Goal: Task Accomplishment & Management: Complete application form

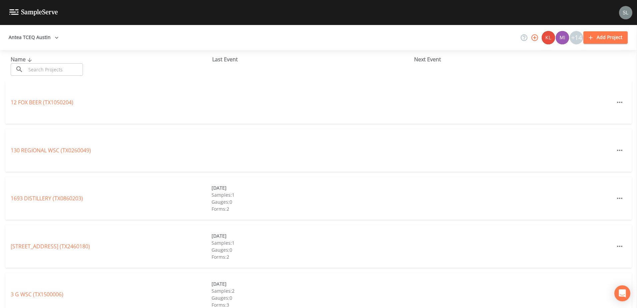
click at [71, 65] on input "text" at bounding box center [54, 69] width 57 height 12
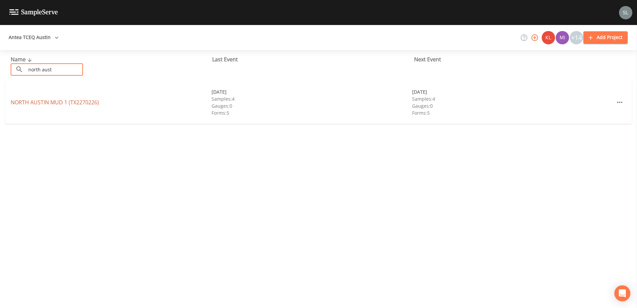
type input "north aust"
click at [55, 103] on link "[GEOGRAPHIC_DATA] 1 (TX2270226)" at bounding box center [55, 102] width 88 height 7
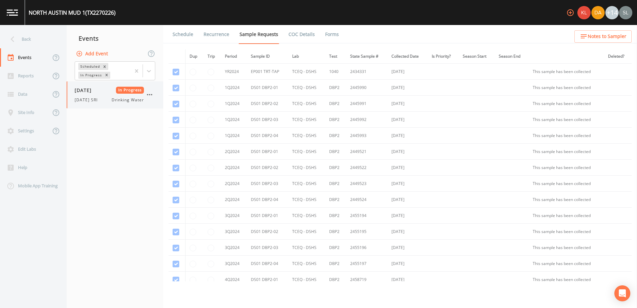
click at [96, 87] on span "[DATE]" at bounding box center [86, 90] width 22 height 7
click at [337, 33] on ul "Schedule Recurrence Sample Requests COC Details Forms" at bounding box center [400, 34] width 474 height 18
click at [326, 29] on link "Forms" at bounding box center [332, 34] width 16 height 19
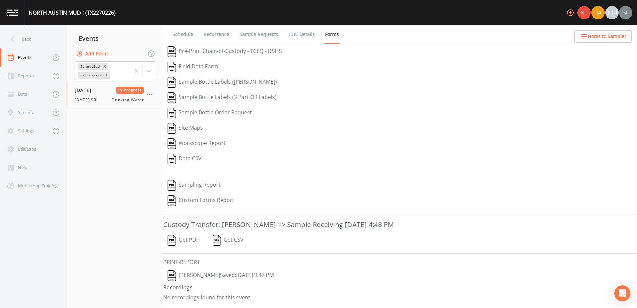
click at [249, 277] on button "[PERSON_NAME]  Saved: [DATE] 9:47 PM" at bounding box center [220, 275] width 115 height 15
drag, startPoint x: 194, startPoint y: 243, endPoint x: 196, endPoint y: 239, distance: 4.5
click at [194, 243] on button "Get PDF" at bounding box center [183, 240] width 40 height 15
click at [150, 96] on icon "button" at bounding box center [150, 95] width 8 height 8
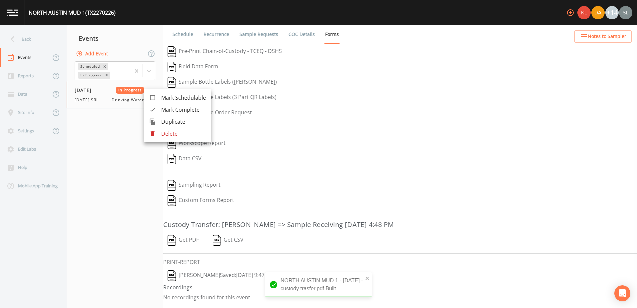
click at [165, 111] on span "Mark Complete" at bounding box center [183, 110] width 45 height 8
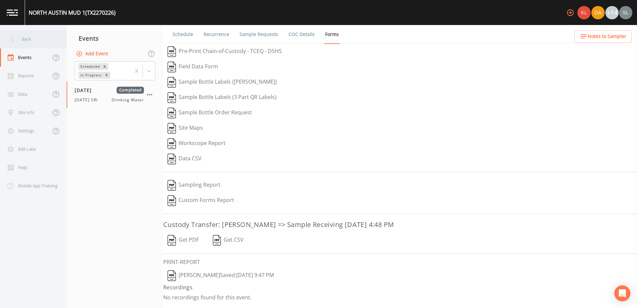
click at [58, 42] on div "Back" at bounding box center [33, 39] width 67 height 18
click at [45, 37] on div "Back" at bounding box center [30, 39] width 60 height 18
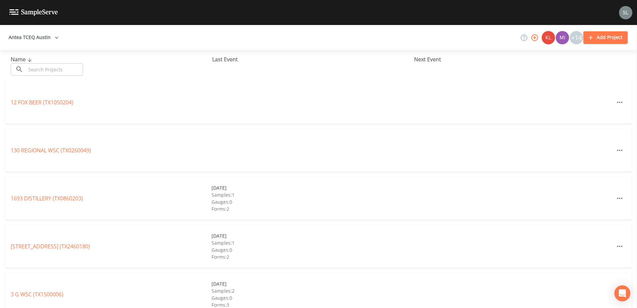
click at [57, 70] on input "text" at bounding box center [54, 69] width 57 height 12
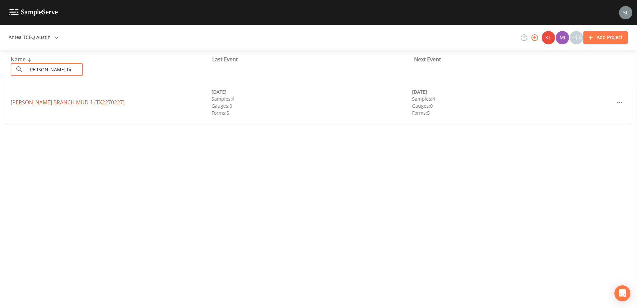
type input "[PERSON_NAME] br"
click at [67, 100] on link "[PERSON_NAME] BRANCH MUD 1 (TX2270227)" at bounding box center [68, 102] width 114 height 7
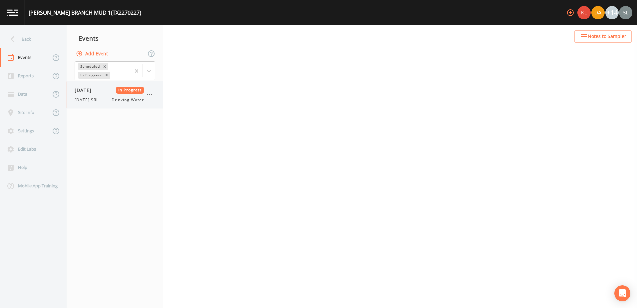
click at [96, 92] on span "[DATE]" at bounding box center [86, 90] width 22 height 7
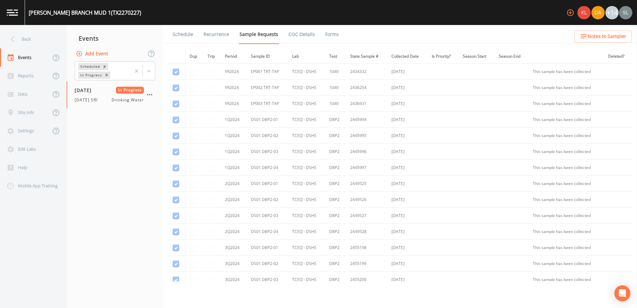
click at [324, 32] on link "Forms" at bounding box center [332, 34] width 16 height 19
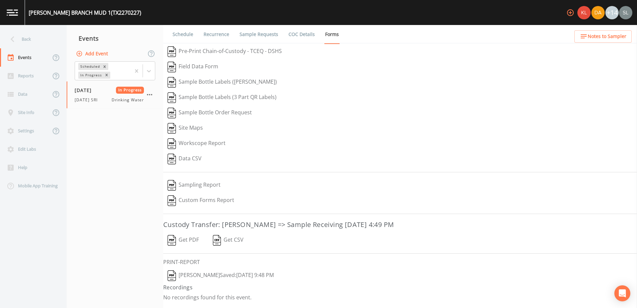
click at [221, 275] on button "[PERSON_NAME]  Saved: [DATE] 9:48 PM" at bounding box center [220, 275] width 115 height 15
click at [182, 242] on button "Get PDF" at bounding box center [183, 240] width 40 height 15
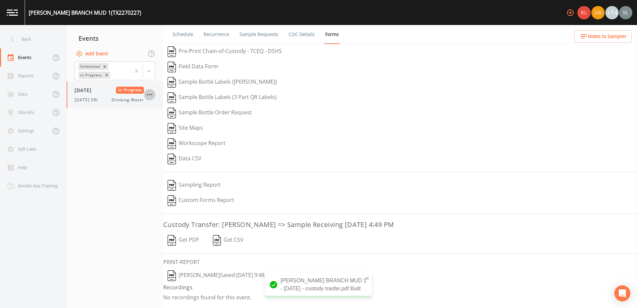
click at [150, 97] on icon "button" at bounding box center [150, 95] width 8 height 8
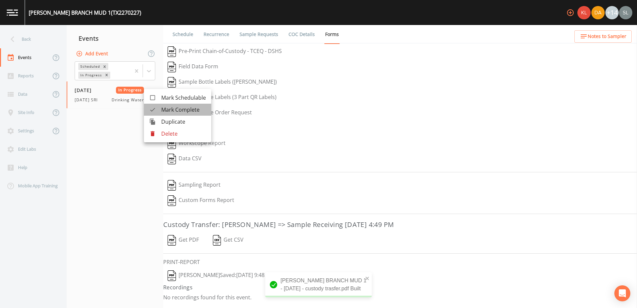
click at [166, 106] on span "Mark Complete" at bounding box center [183, 110] width 45 height 8
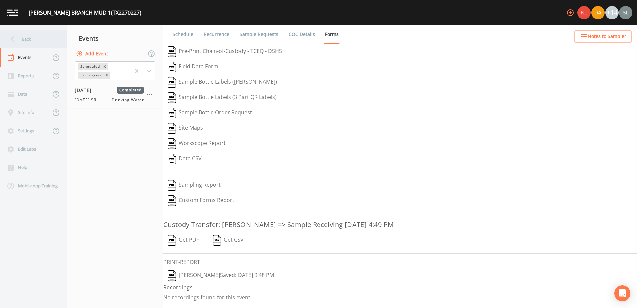
click at [33, 39] on div "Back" at bounding box center [30, 39] width 60 height 18
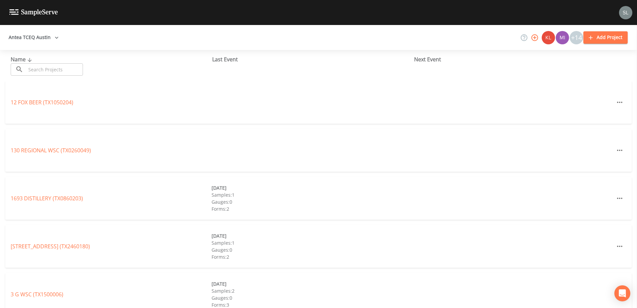
click at [69, 71] on input "text" at bounding box center [54, 69] width 57 height 12
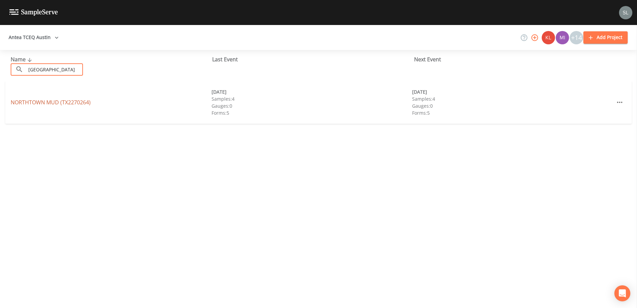
type input "[GEOGRAPHIC_DATA]"
click at [66, 100] on link "[GEOGRAPHIC_DATA] (TX2270264)" at bounding box center [51, 102] width 80 height 7
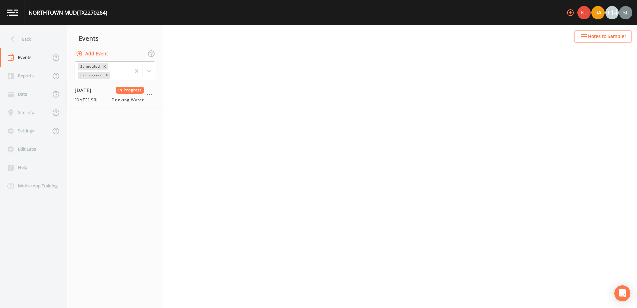
drag, startPoint x: 93, startPoint y: 98, endPoint x: 206, endPoint y: 80, distance: 113.6
click at [93, 98] on span "[DATE] SRI" at bounding box center [88, 100] width 27 height 6
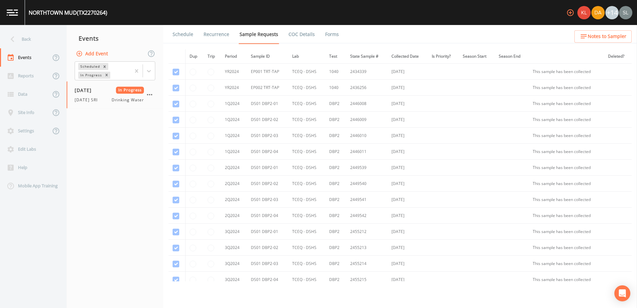
click at [330, 35] on link "Forms" at bounding box center [332, 34] width 16 height 19
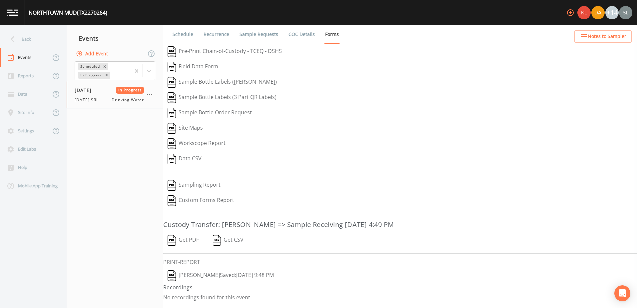
click at [241, 273] on button "[PERSON_NAME]  Saved: [DATE] 9:48 PM" at bounding box center [220, 275] width 115 height 15
click at [183, 237] on button "Get PDF" at bounding box center [183, 240] width 40 height 15
click at [148, 94] on icon "button" at bounding box center [150, 95] width 8 height 8
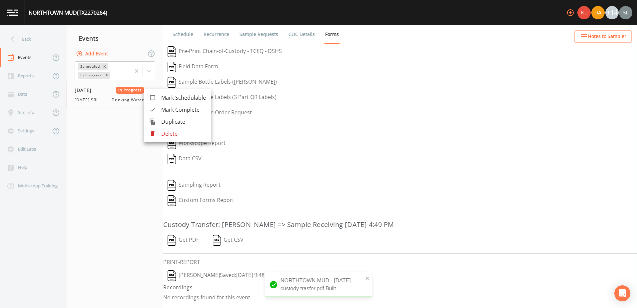
click at [163, 109] on span "Mark Complete" at bounding box center [183, 110] width 45 height 8
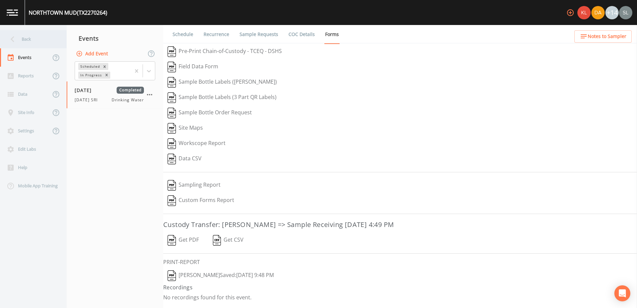
click at [55, 43] on div "Back" at bounding box center [30, 39] width 60 height 18
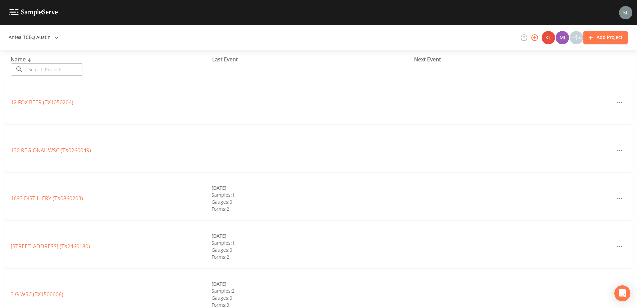
click at [56, 69] on input "text" at bounding box center [54, 69] width 57 height 12
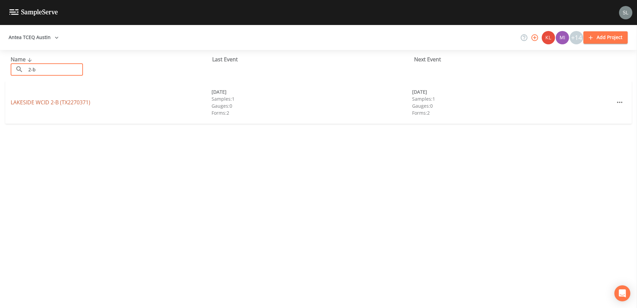
type input "2-b"
click at [84, 102] on link "LAKESIDE WCID 2-B (TX2270371)" at bounding box center [51, 102] width 80 height 7
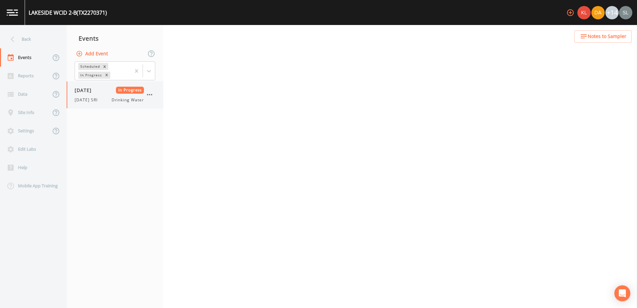
click at [102, 96] on div "[DATE] In Progress [DATE] SRI Drinking Water" at bounding box center [109, 95] width 69 height 16
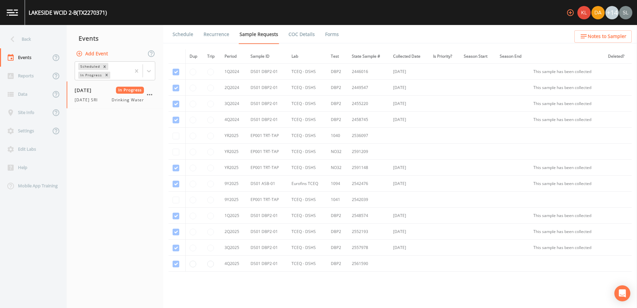
click at [329, 34] on link "Forms" at bounding box center [332, 34] width 16 height 19
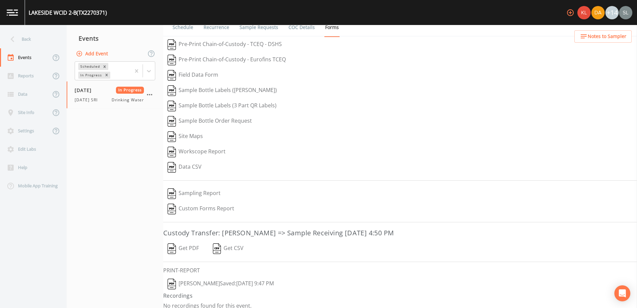
scroll to position [13, 0]
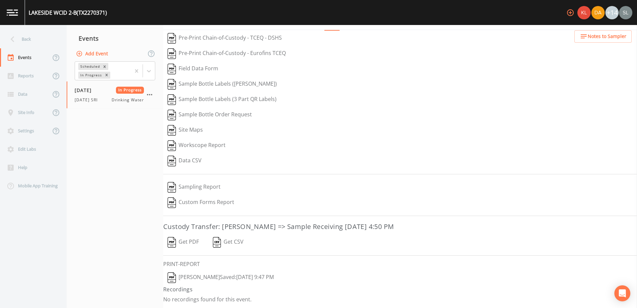
click at [220, 274] on button "[PERSON_NAME]  Saved: [DATE] 9:47 PM" at bounding box center [220, 277] width 115 height 15
click at [185, 244] on button "Get PDF" at bounding box center [183, 242] width 40 height 15
click at [145, 94] on button "button" at bounding box center [149, 94] width 11 height 11
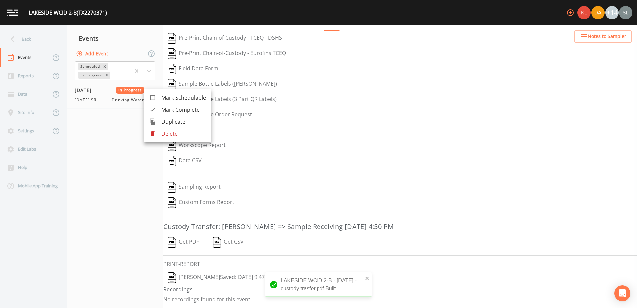
click at [163, 110] on span "Mark Complete" at bounding box center [183, 110] width 45 height 8
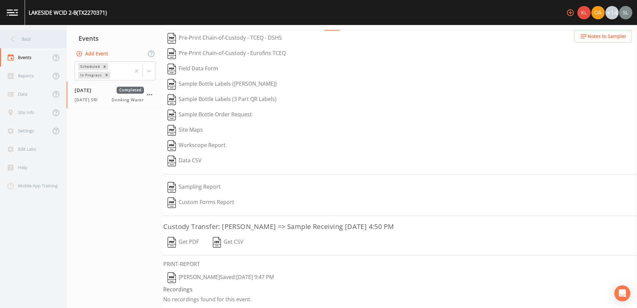
click at [43, 36] on div "Back" at bounding box center [30, 39] width 60 height 18
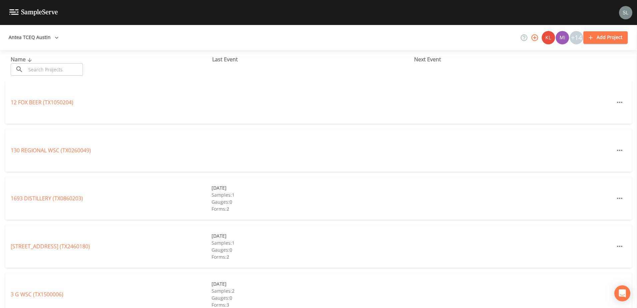
click at [52, 69] on input "text" at bounding box center [54, 69] width 57 height 12
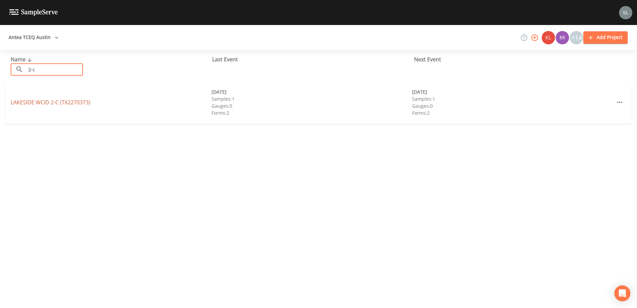
type input "2-c"
click at [78, 101] on link "LAKESIDE WCID 2-C (TX2270373)" at bounding box center [51, 102] width 80 height 7
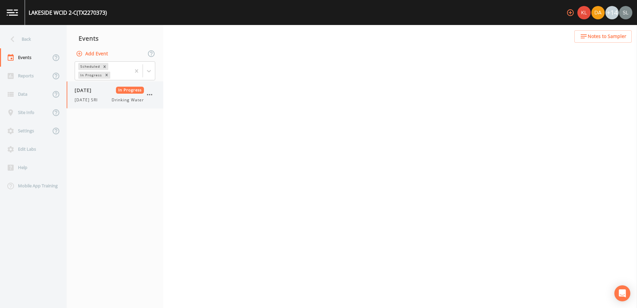
click at [96, 92] on span "[DATE]" at bounding box center [86, 90] width 22 height 7
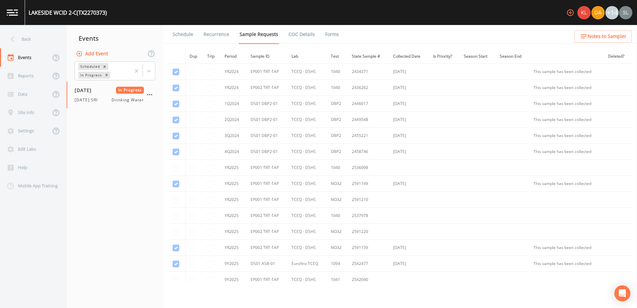
click at [327, 36] on link "Forms" at bounding box center [332, 34] width 16 height 19
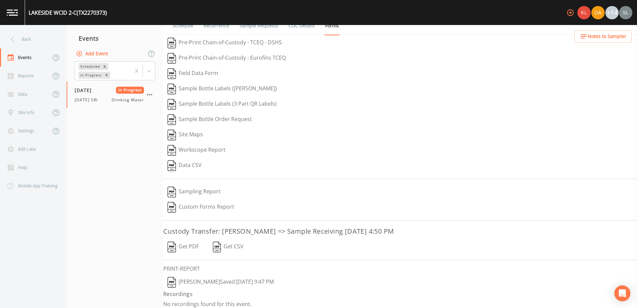
scroll to position [13, 0]
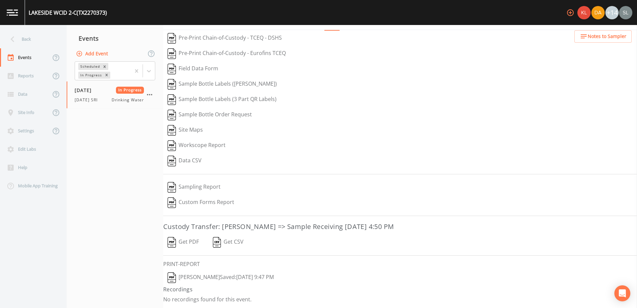
click at [249, 277] on button "[PERSON_NAME]  Saved: [DATE] 9:47 PM" at bounding box center [220, 277] width 115 height 15
click at [195, 243] on button "Get PDF" at bounding box center [183, 242] width 40 height 15
click at [153, 97] on icon "button" at bounding box center [150, 95] width 8 height 8
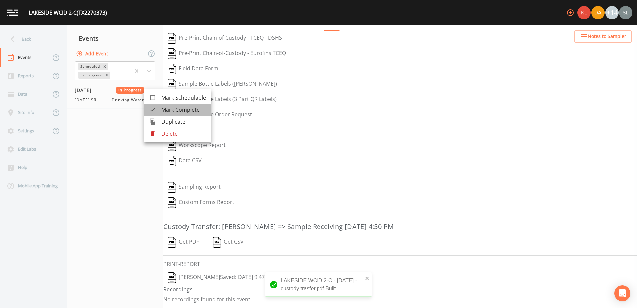
click at [161, 111] on div at bounding box center [155, 109] width 12 height 7
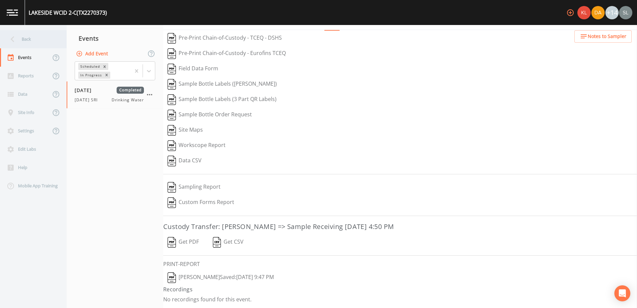
click at [55, 35] on div "Back" at bounding box center [30, 39] width 60 height 18
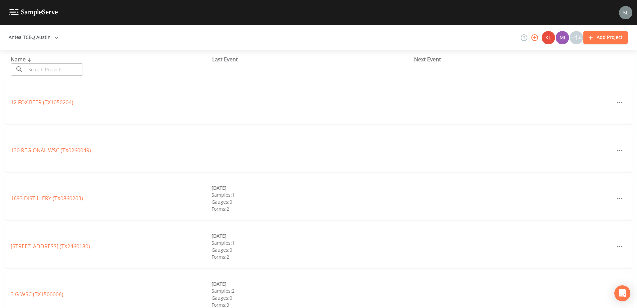
click at [57, 66] on input "text" at bounding box center [54, 69] width 57 height 12
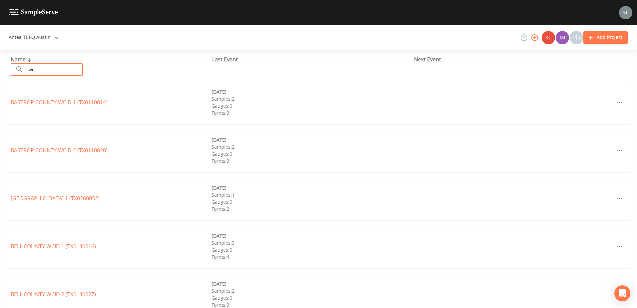
type input "w"
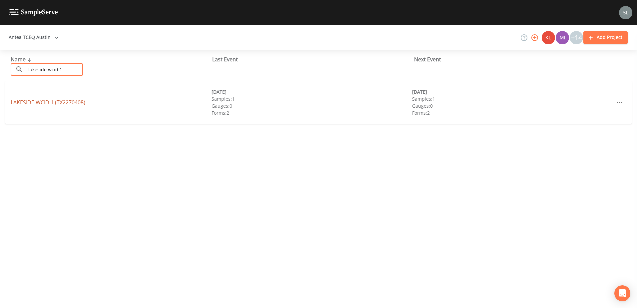
type input "lakeside wcid 1"
click at [60, 100] on link "LAKESIDE WCID 1 (TX2270408)" at bounding box center [48, 102] width 75 height 7
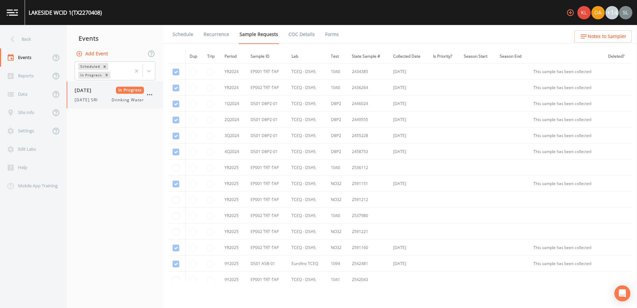
click at [102, 98] on span "[DATE] SRI" at bounding box center [88, 100] width 27 height 6
click at [332, 32] on link "Forms" at bounding box center [332, 34] width 16 height 19
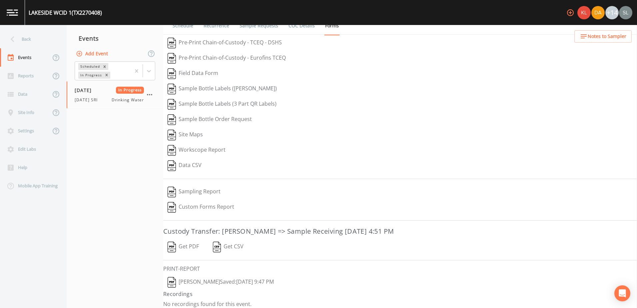
scroll to position [13, 0]
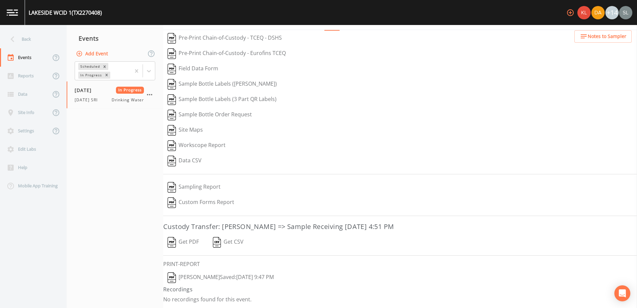
click at [229, 275] on button "[PERSON_NAME]  Saved: [DATE] 9:47 PM" at bounding box center [220, 277] width 115 height 15
drag, startPoint x: 179, startPoint y: 245, endPoint x: 184, endPoint y: 240, distance: 6.8
click at [179, 245] on button "Get PDF" at bounding box center [183, 242] width 40 height 15
click at [148, 93] on icon "button" at bounding box center [150, 95] width 8 height 8
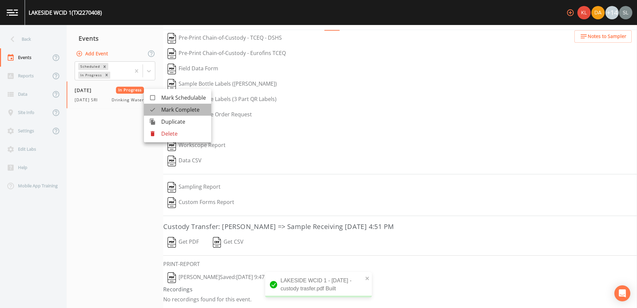
click at [166, 111] on span "Mark Complete" at bounding box center [183, 110] width 45 height 8
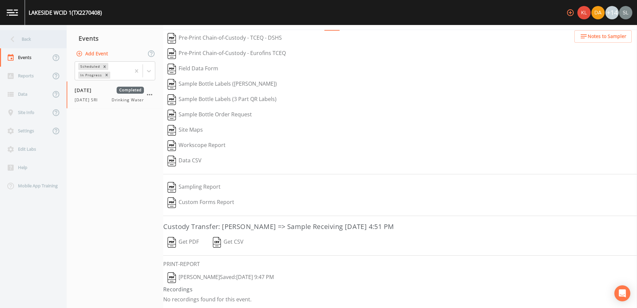
click at [34, 42] on div "Back" at bounding box center [30, 39] width 60 height 18
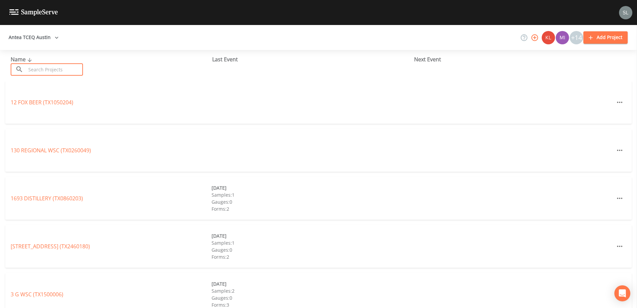
click at [56, 73] on input "text" at bounding box center [54, 69] width 57 height 12
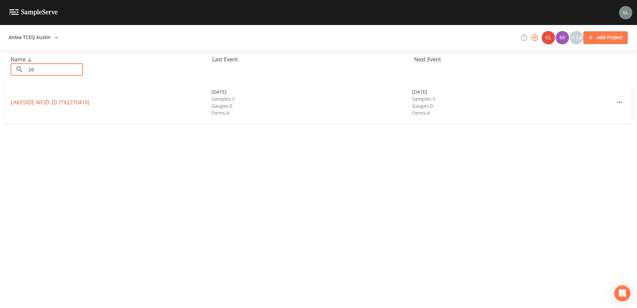
type input "2d"
click at [74, 101] on link "LAKESIDE WCID 2D (TX2270410)" at bounding box center [50, 102] width 79 height 7
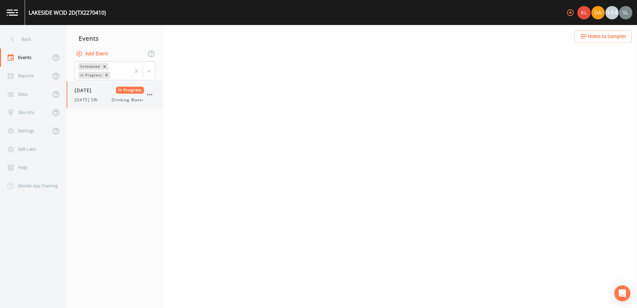
click at [98, 102] on span "[DATE] SRI" at bounding box center [88, 100] width 27 height 6
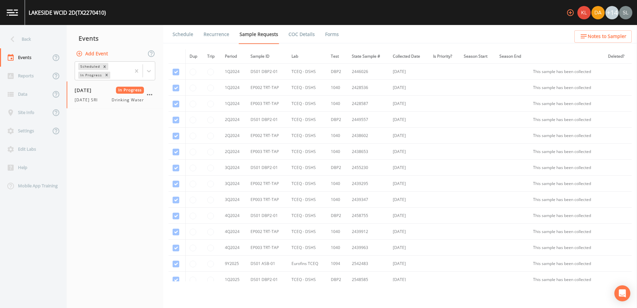
click at [330, 30] on link "Forms" at bounding box center [332, 34] width 16 height 19
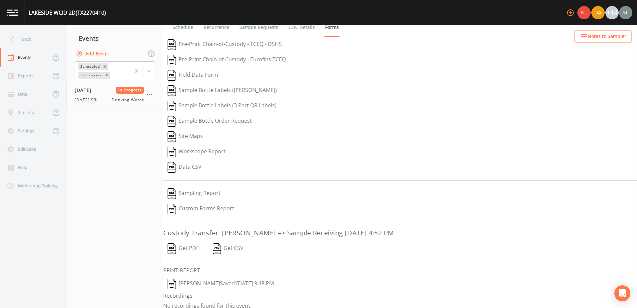
scroll to position [13, 0]
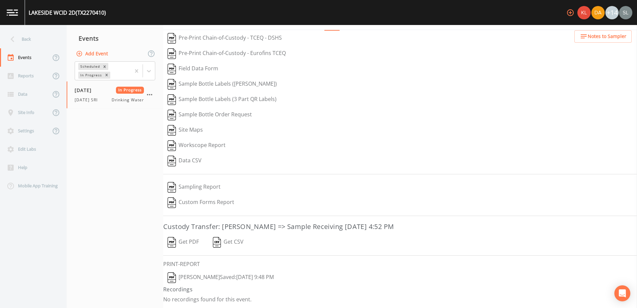
click at [244, 276] on button "[PERSON_NAME]  Saved: [DATE] 9:48 PM" at bounding box center [220, 277] width 115 height 15
drag, startPoint x: 181, startPoint y: 244, endPoint x: 310, endPoint y: 148, distance: 161.5
click at [181, 243] on button "Get PDF" at bounding box center [183, 242] width 40 height 15
click at [149, 93] on icon "button" at bounding box center [150, 95] width 8 height 8
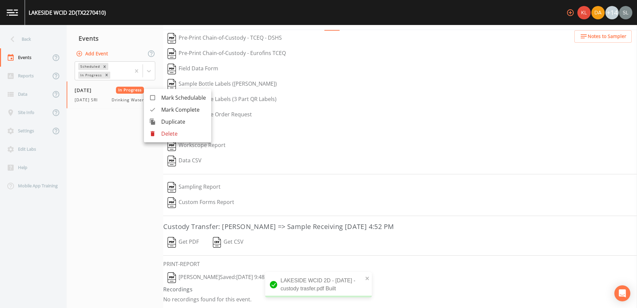
click at [179, 109] on span "Mark Complete" at bounding box center [183, 110] width 45 height 8
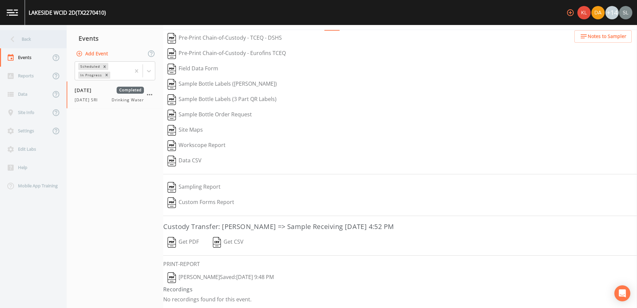
click at [34, 40] on div "Back" at bounding box center [30, 39] width 60 height 18
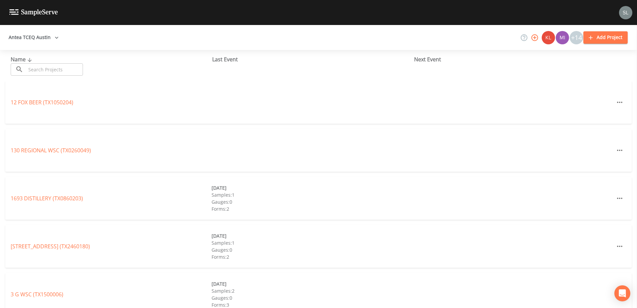
click at [45, 68] on input "text" at bounding box center [54, 69] width 57 height 12
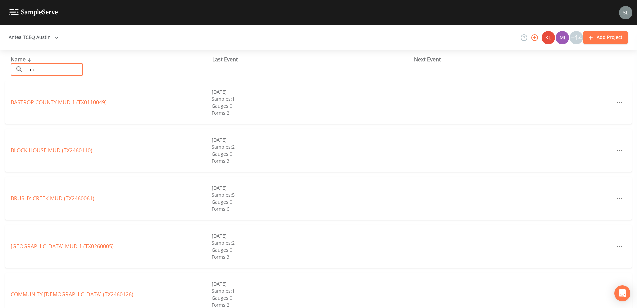
type input "m"
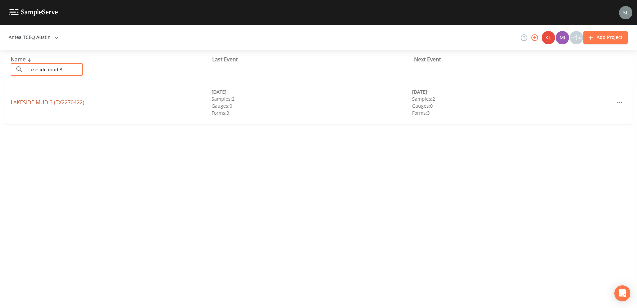
type input "lakeside mud 3"
click at [75, 105] on link "LAKESIDE MUD 3 (TX2270422)" at bounding box center [48, 102] width 74 height 7
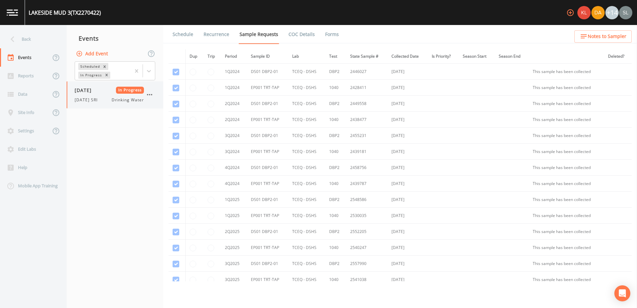
click at [94, 85] on div "[DATE] In Progress [DATE] SRI Drinking Water" at bounding box center [115, 94] width 97 height 27
click at [331, 34] on link "Forms" at bounding box center [332, 34] width 16 height 19
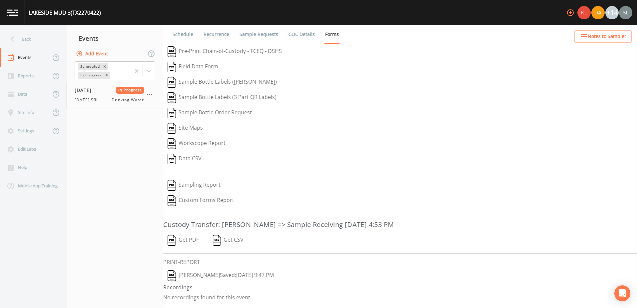
drag, startPoint x: 261, startPoint y: 272, endPoint x: 248, endPoint y: 281, distance: 15.9
click at [261, 272] on button "[PERSON_NAME]  Saved: [DATE] 9:47 PM" at bounding box center [220, 275] width 115 height 15
click at [188, 238] on button "Get PDF" at bounding box center [183, 240] width 40 height 15
click at [149, 95] on icon "button" at bounding box center [150, 95] width 8 height 8
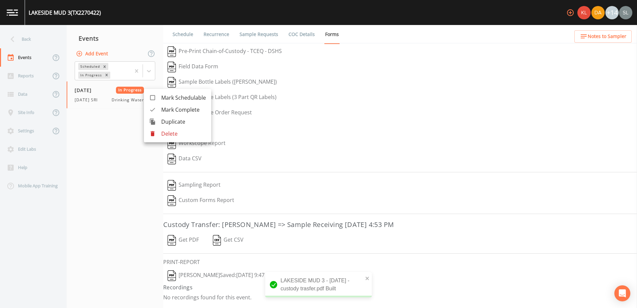
click at [157, 119] on ul "Mark Schedulable Mark Complete Duplicate Delete" at bounding box center [177, 115] width 67 height 53
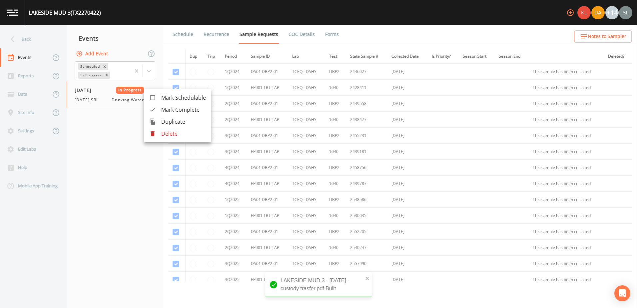
click at [159, 110] on div at bounding box center [155, 109] width 12 height 7
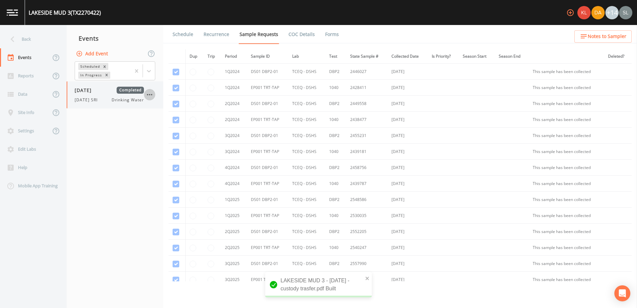
click at [150, 95] on icon "button" at bounding box center [149, 94] width 5 height 1
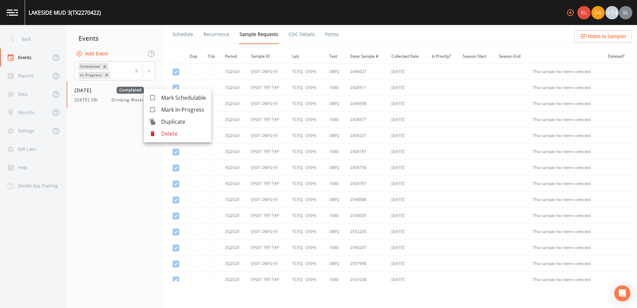
click at [126, 136] on div at bounding box center [318, 154] width 637 height 308
click at [46, 41] on div "Back" at bounding box center [30, 39] width 60 height 18
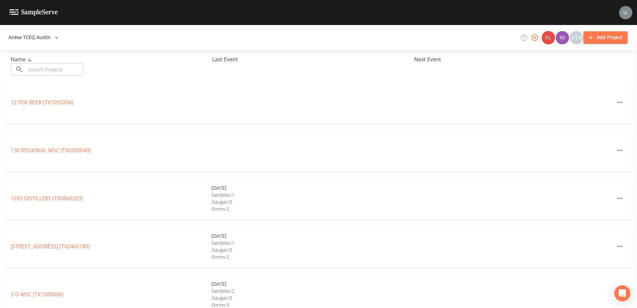
click at [53, 66] on input "text" at bounding box center [54, 69] width 57 height 12
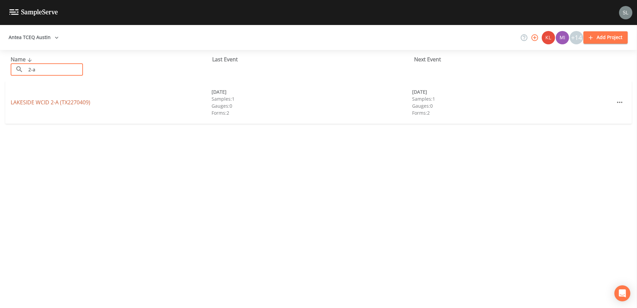
type input "2-a"
click at [74, 103] on link "LAKESIDE WCID 2-A (TX2270409)" at bounding box center [51, 102] width 80 height 7
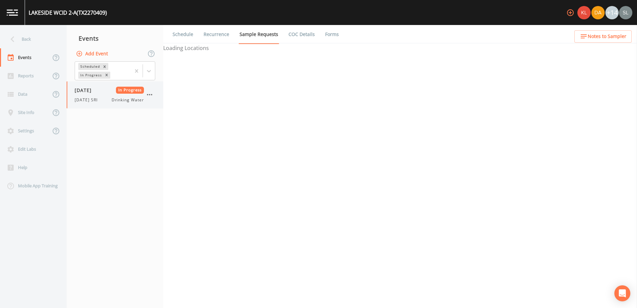
click at [102, 101] on span "[DATE] SRI" at bounding box center [88, 100] width 27 height 6
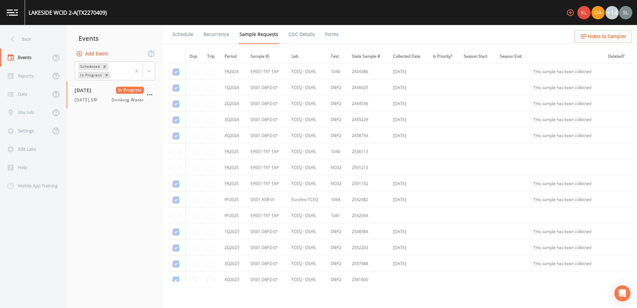
click at [331, 37] on link "Forms" at bounding box center [332, 34] width 16 height 19
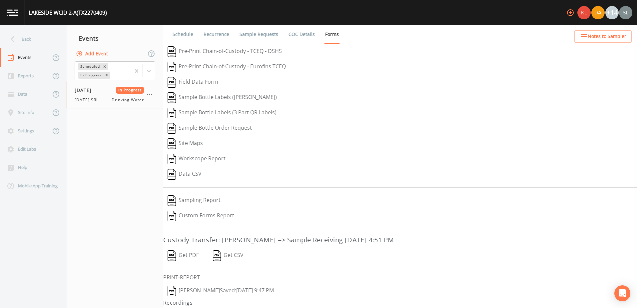
click at [273, 289] on button "[PERSON_NAME]  Saved: [DATE] 9:47 PM" at bounding box center [220, 290] width 115 height 15
drag, startPoint x: 182, startPoint y: 263, endPoint x: 187, endPoint y: 249, distance: 14.6
click at [182, 263] on button "Get PDF" at bounding box center [183, 255] width 40 height 15
click at [151, 94] on icon "button" at bounding box center [150, 95] width 8 height 8
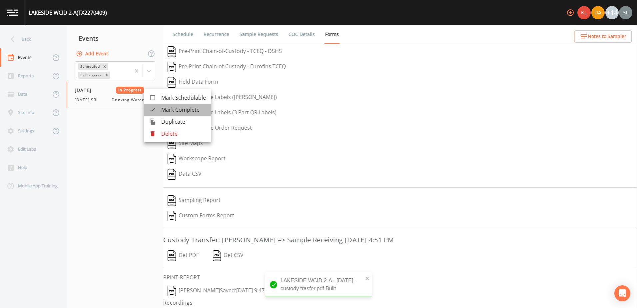
click at [160, 106] on li "Mark Complete" at bounding box center [177, 110] width 67 height 12
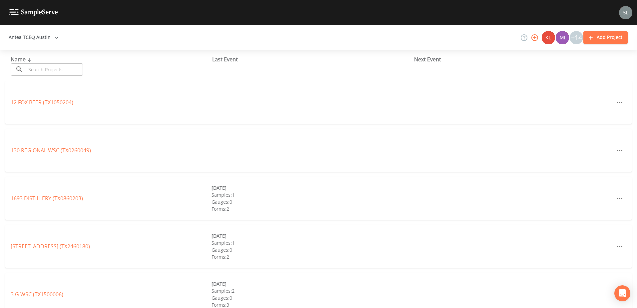
click at [75, 68] on input "text" at bounding box center [54, 69] width 57 height 12
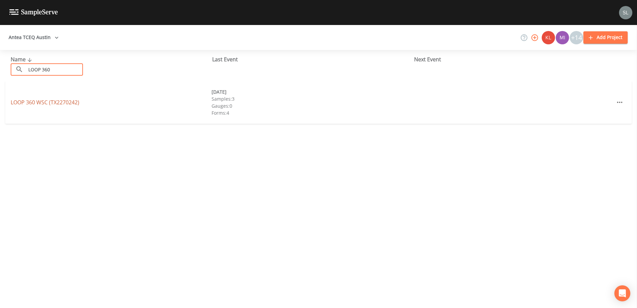
type input "LOOP 360"
click at [69, 104] on link "LOOP 360 WSC (TX2270242)" at bounding box center [45, 102] width 69 height 7
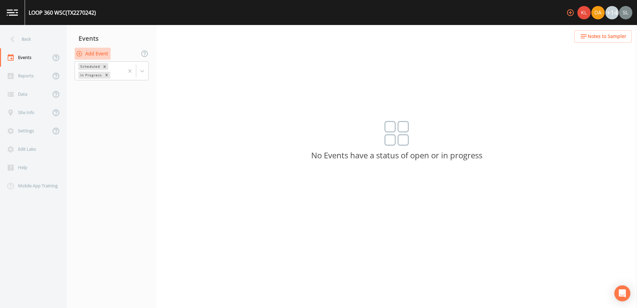
click at [89, 56] on button "Add Event" at bounding box center [93, 54] width 36 height 12
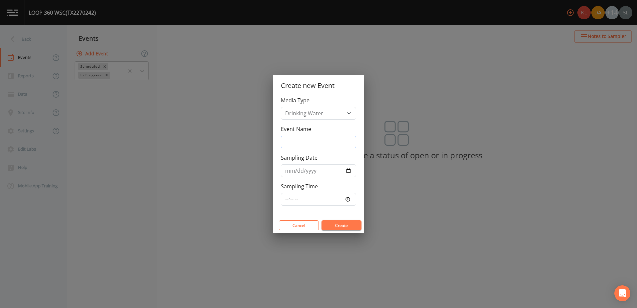
click at [301, 137] on input "Event Name" at bounding box center [318, 142] width 75 height 13
drag, startPoint x: 324, startPoint y: 141, endPoint x: 271, endPoint y: 139, distance: 53.3
click at [271, 139] on div "Create new Event Media Type Drinking Water Event Name 10/16/25 SRI Sampling Dat…" at bounding box center [318, 154] width 637 height 308
type input "10/16/25 SRI"
click at [349, 170] on input "Sampling Date" at bounding box center [318, 170] width 75 height 13
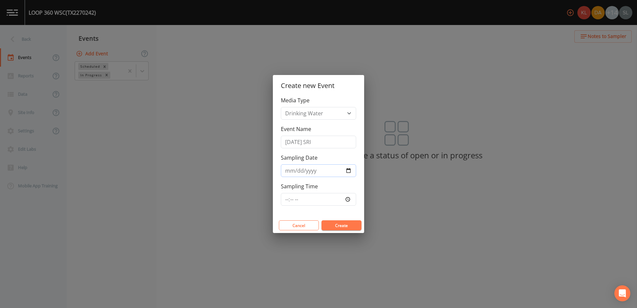
type input "2025-10-16"
click at [347, 225] on button "Create" at bounding box center [341, 225] width 40 height 10
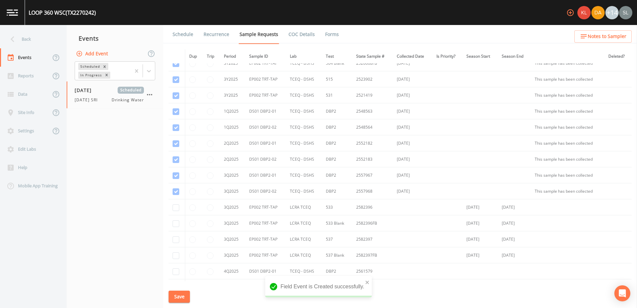
scroll to position [427, 0]
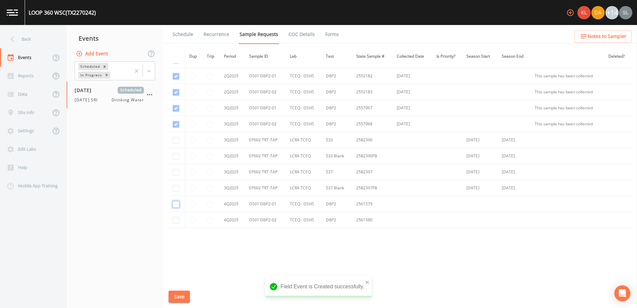
drag, startPoint x: 175, startPoint y: 204, endPoint x: 175, endPoint y: 214, distance: 10.3
click at [175, 205] on input "checkbox" at bounding box center [176, 204] width 7 height 7
checkbox input "true"
click at [177, 221] on input "checkbox" at bounding box center [176, 220] width 7 height 7
checkbox input "true"
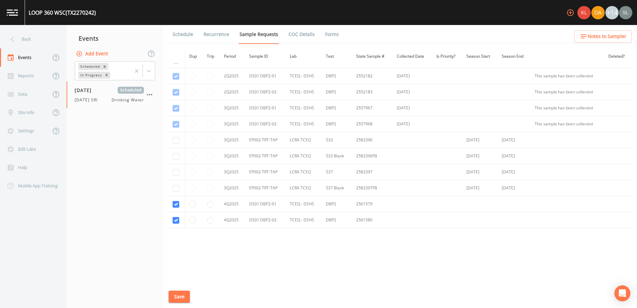
click at [183, 292] on button "Save" at bounding box center [179, 296] width 21 height 12
click at [36, 42] on div "Back" at bounding box center [30, 39] width 60 height 18
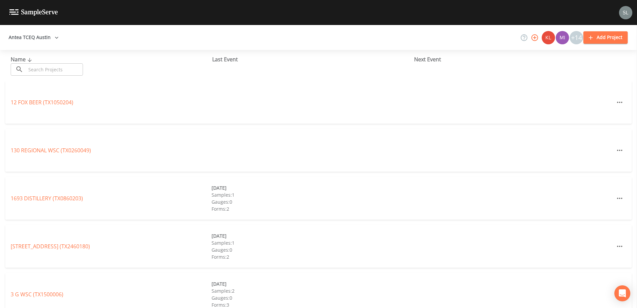
click at [58, 71] on input "text" at bounding box center [54, 69] width 57 height 12
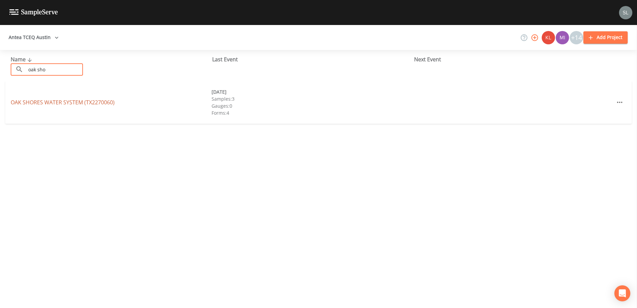
type input "oak sho"
click at [94, 103] on link "OAK SHORES WATER SYSTEM (TX2270060)" at bounding box center [63, 102] width 104 height 7
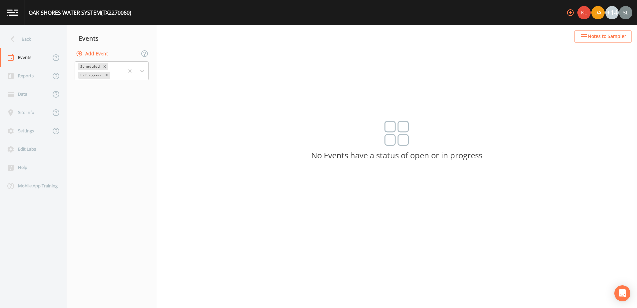
click at [95, 55] on button "Add Event" at bounding box center [93, 54] width 36 height 12
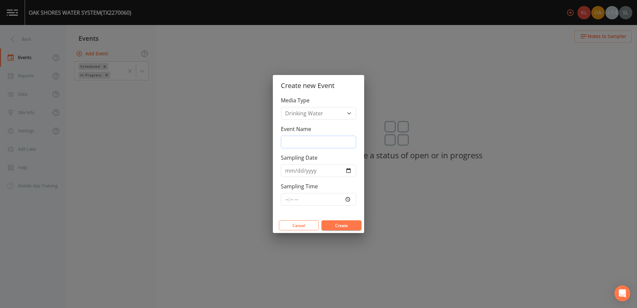
click at [327, 141] on input "Event Name" at bounding box center [318, 142] width 75 height 13
paste input "10/16/25 SRI"
type input "10/16/25 SRI"
click at [346, 171] on input "Sampling Date" at bounding box center [318, 170] width 75 height 13
type input "2025-10-16"
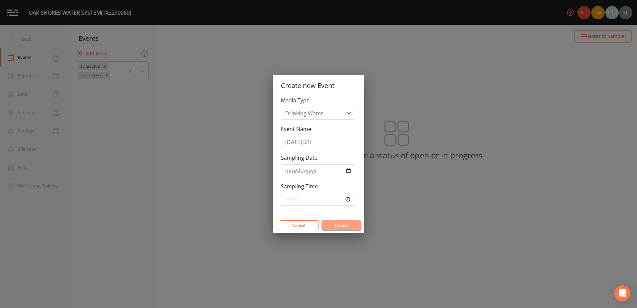
click at [348, 223] on button "Create" at bounding box center [341, 225] width 40 height 10
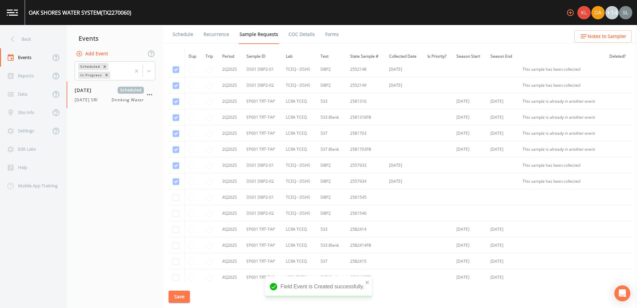
scroll to position [507, 0]
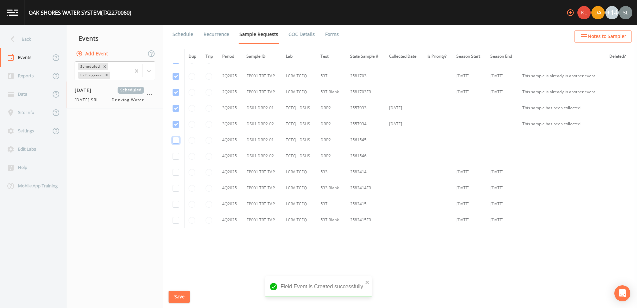
click at [175, 139] on input "checkbox" at bounding box center [176, 140] width 7 height 7
checkbox input "true"
click at [176, 159] on input "checkbox" at bounding box center [176, 156] width 7 height 7
checkbox input "true"
click at [182, 293] on button "Save" at bounding box center [179, 296] width 21 height 12
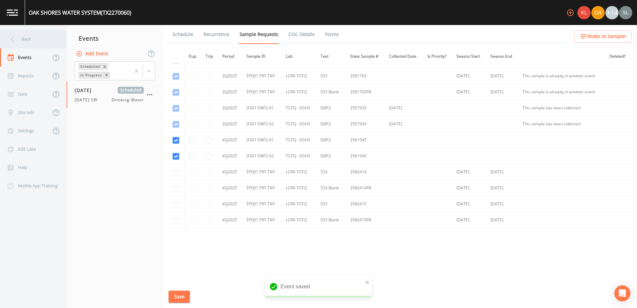
click at [41, 42] on div "Back" at bounding box center [30, 39] width 60 height 18
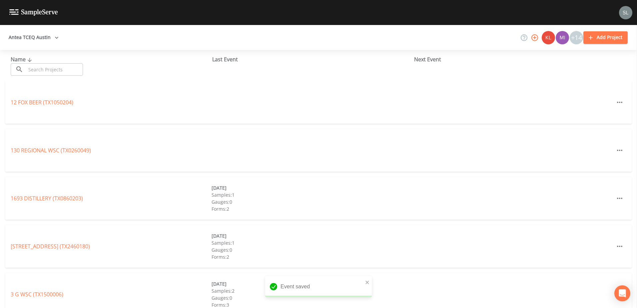
click at [58, 74] on input "text" at bounding box center [54, 69] width 57 height 12
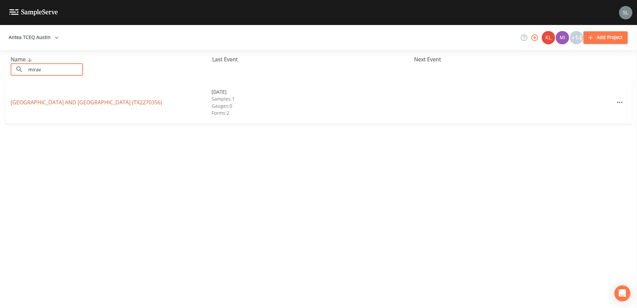
type input "mirav"
click at [61, 102] on link "MIRAVAL AUSTIN RESORT AND SPA (TX2270356)" at bounding box center [87, 102] width 152 height 7
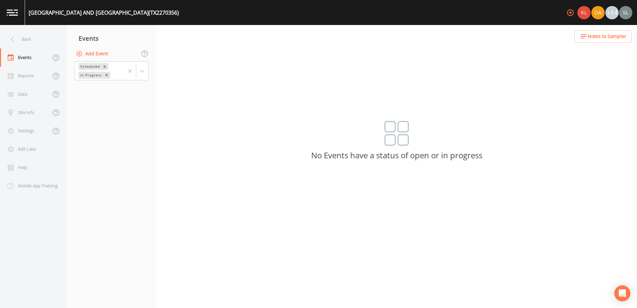
click at [98, 51] on button "Add Event" at bounding box center [93, 54] width 36 height 12
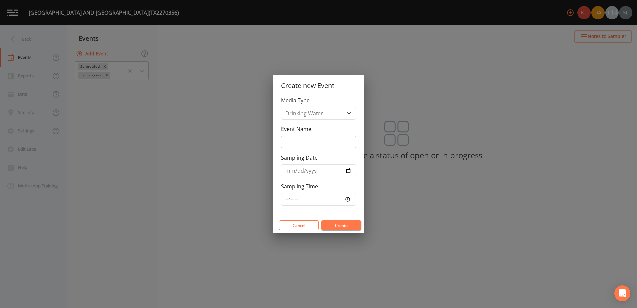
click at [329, 142] on input "Event Name" at bounding box center [318, 142] width 75 height 13
paste input "10/16/25 SRI"
type input "10/16/25 SRI"
click at [349, 171] on input "Sampling Date" at bounding box center [318, 170] width 75 height 13
type input "2025-10-16"
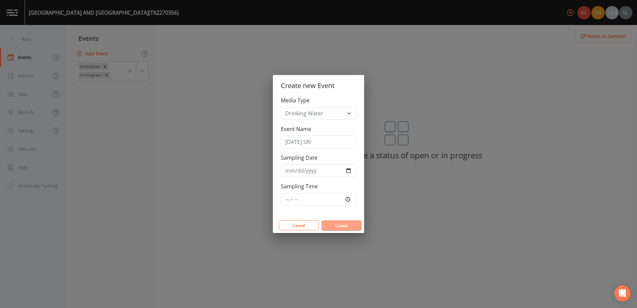
click at [347, 224] on button "Create" at bounding box center [341, 225] width 40 height 10
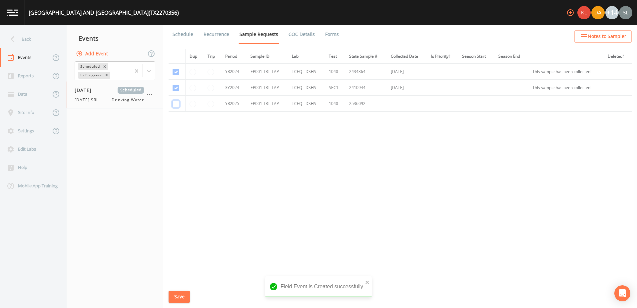
click at [174, 105] on input "checkbox" at bounding box center [176, 104] width 7 height 7
checkbox input "true"
click at [179, 292] on button "Save" at bounding box center [179, 296] width 21 height 12
click at [46, 41] on div "Back" at bounding box center [30, 39] width 60 height 18
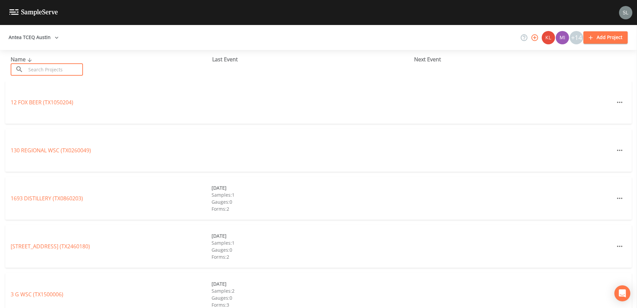
click at [70, 71] on input "text" at bounding box center [54, 69] width 57 height 12
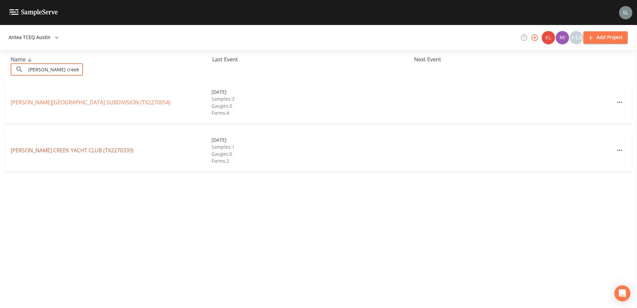
type input "sandy creek"
click at [70, 149] on link "SANDY CREEK YACHT CLUB (TX2270339)" at bounding box center [72, 150] width 123 height 7
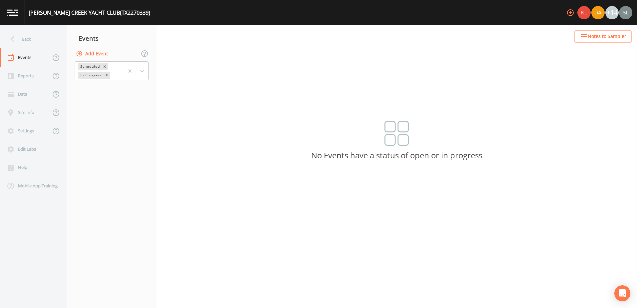
click at [103, 54] on button "Add Event" at bounding box center [93, 54] width 36 height 12
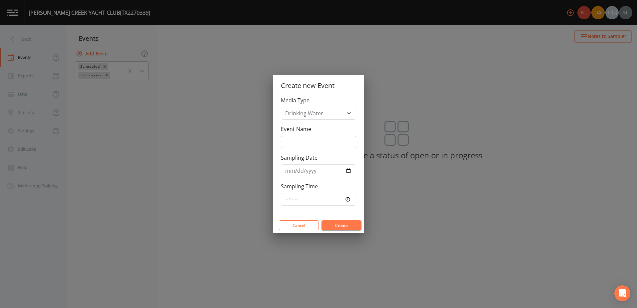
click at [309, 143] on input "Event Name" at bounding box center [318, 142] width 75 height 13
paste input "10/16/25 SRI"
type input "10/16/25 SRI"
click at [348, 170] on input "Sampling Date" at bounding box center [318, 170] width 75 height 13
type input "2025-10-16"
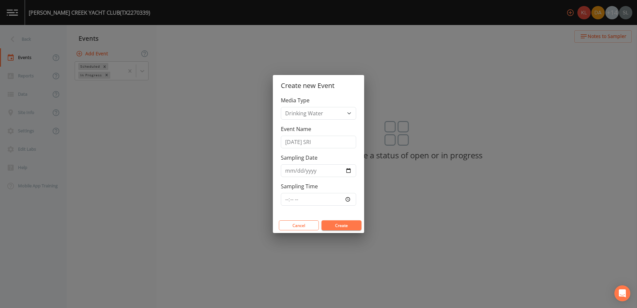
click at [343, 225] on button "Create" at bounding box center [341, 225] width 40 height 10
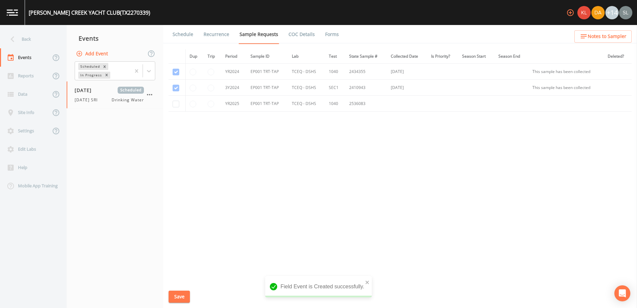
drag, startPoint x: 171, startPoint y: 103, endPoint x: 175, endPoint y: 117, distance: 14.3
click at [171, 103] on td at bounding box center [177, 104] width 17 height 16
click at [175, 104] on input "checkbox" at bounding box center [176, 104] width 7 height 7
checkbox input "true"
click at [185, 296] on button "Save" at bounding box center [179, 296] width 21 height 12
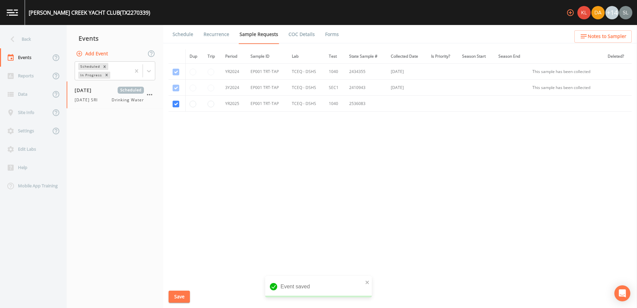
click at [39, 39] on div "Back" at bounding box center [30, 39] width 60 height 18
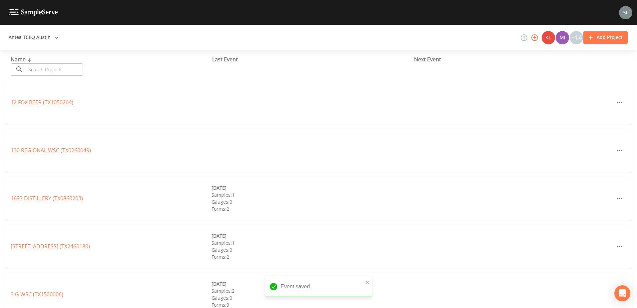
click at [53, 69] on input "text" at bounding box center [54, 69] width 57 height 12
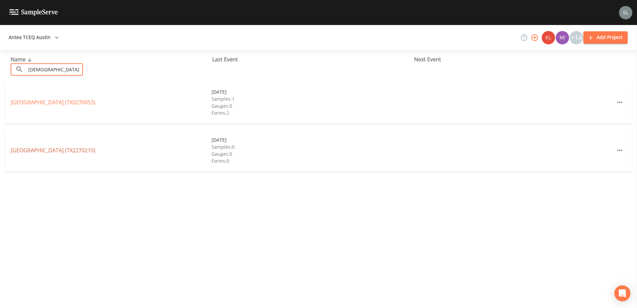
type input "indian"
click at [79, 147] on link "INDIAN SPRINGS SUBDIVISION (TX2270210)" at bounding box center [53, 150] width 85 height 7
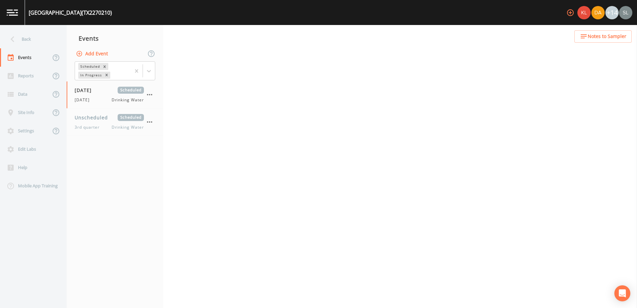
click at [94, 56] on button "Add Event" at bounding box center [93, 54] width 36 height 12
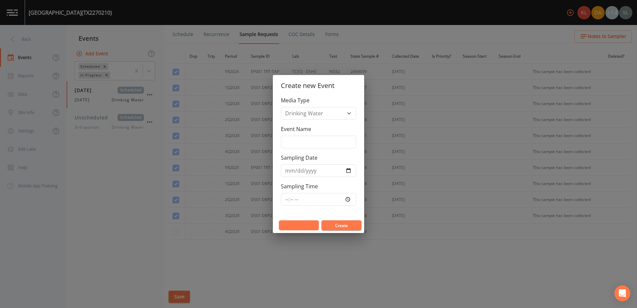
click at [297, 226] on button "Cancel" at bounding box center [299, 225] width 40 height 10
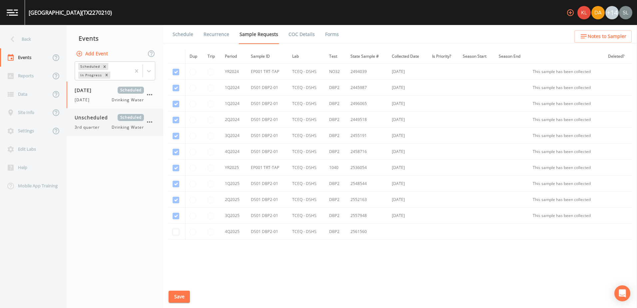
click at [152, 121] on icon "button" at bounding box center [150, 122] width 8 height 8
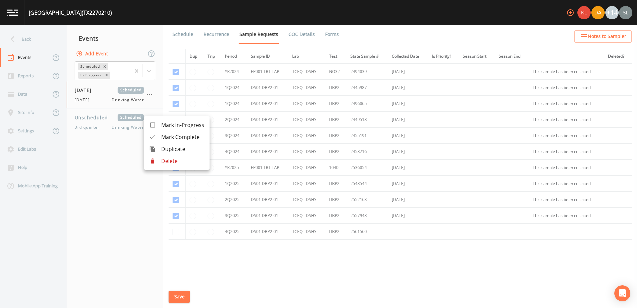
click at [184, 165] on li "Delete" at bounding box center [177, 161] width 66 height 12
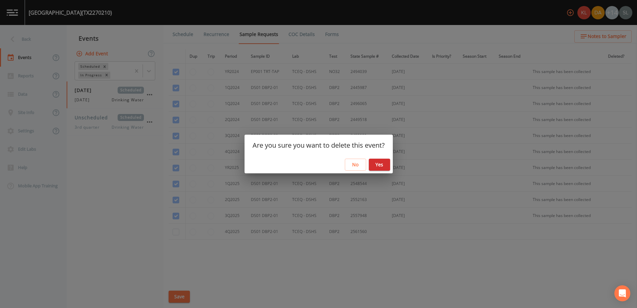
click at [378, 163] on button "Yes" at bounding box center [379, 165] width 21 height 12
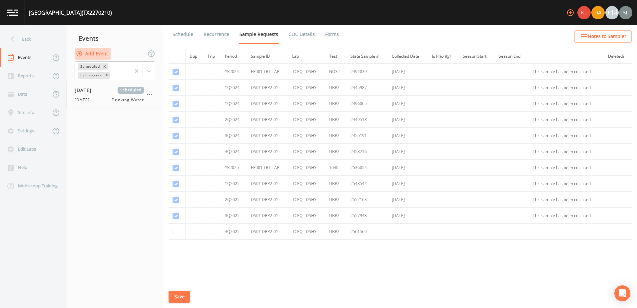
click at [99, 53] on button "Add Event" at bounding box center [93, 54] width 36 height 12
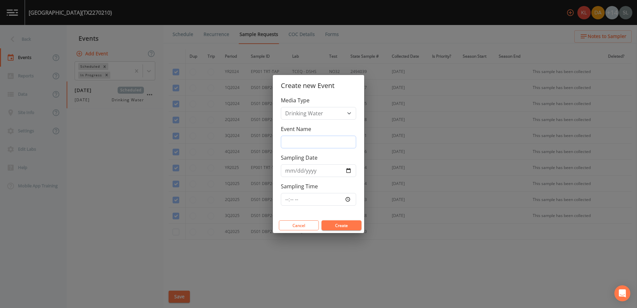
click at [286, 140] on input "Event Name" at bounding box center [318, 142] width 75 height 13
paste input "10/16/25 SRI"
type input "10/16/25 SRI"
click at [349, 168] on input "Sampling Date" at bounding box center [318, 170] width 75 height 13
type input "2025-10-16"
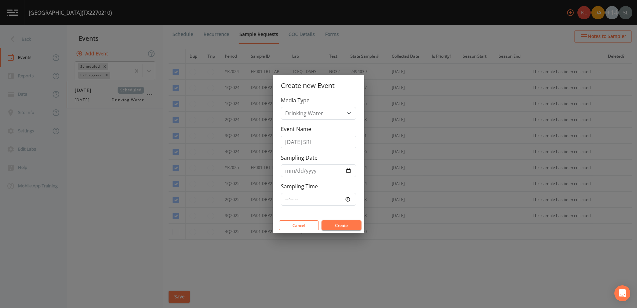
click at [340, 226] on button "Create" at bounding box center [341, 225] width 40 height 10
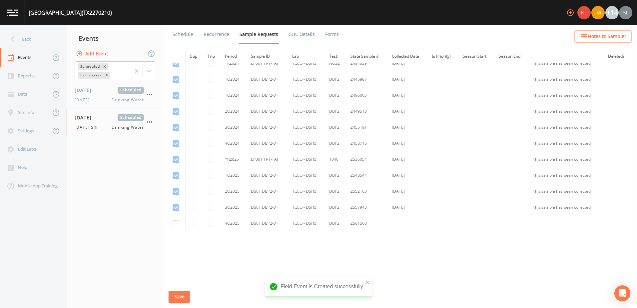
scroll to position [12, 0]
click at [175, 219] on input "checkbox" at bounding box center [176, 220] width 7 height 7
checkbox input "true"
click at [183, 292] on button "Save" at bounding box center [179, 296] width 21 height 12
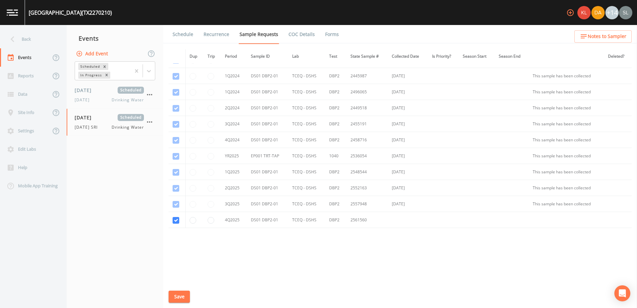
click at [40, 43] on div "Back" at bounding box center [30, 39] width 60 height 18
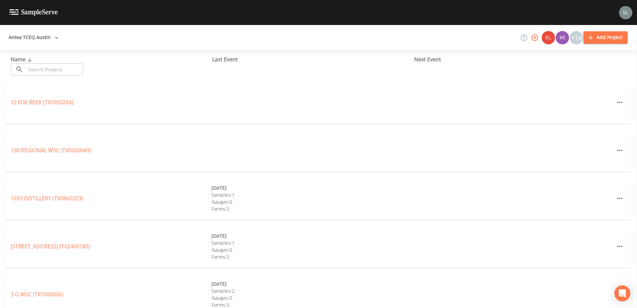
click at [55, 68] on input "text" at bounding box center [54, 69] width 57 height 12
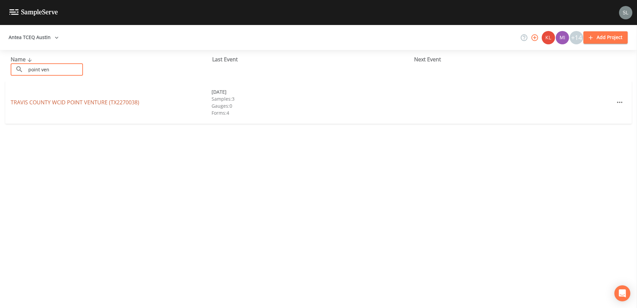
type input "point ven"
click at [56, 104] on link "TRAVIS COUNTY WCID POINT VENTURE (TX2270038)" at bounding box center [75, 102] width 129 height 7
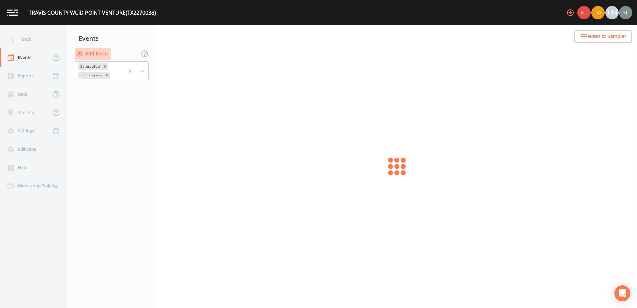
click at [101, 53] on button "Add Event" at bounding box center [93, 54] width 36 height 12
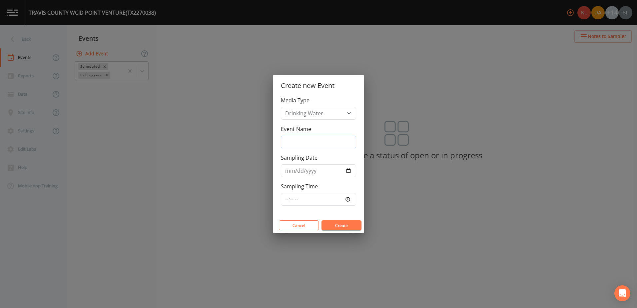
click at [292, 140] on input "Event Name" at bounding box center [318, 142] width 75 height 13
paste input "10/16/25 SRI"
type input "10/16/25 SRI"
click at [348, 171] on input "Sampling Date" at bounding box center [318, 170] width 75 height 13
type input "2025-10-16"
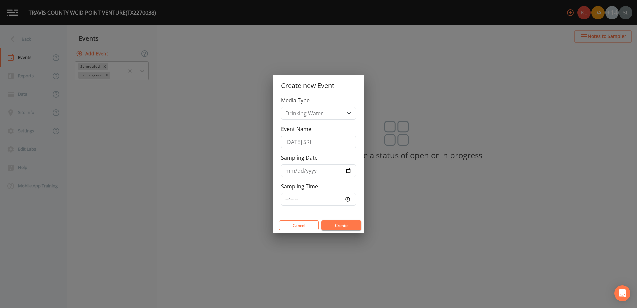
click at [345, 224] on button "Create" at bounding box center [341, 225] width 40 height 10
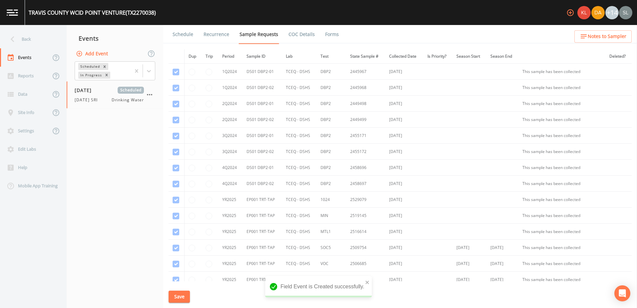
scroll to position [523, 0]
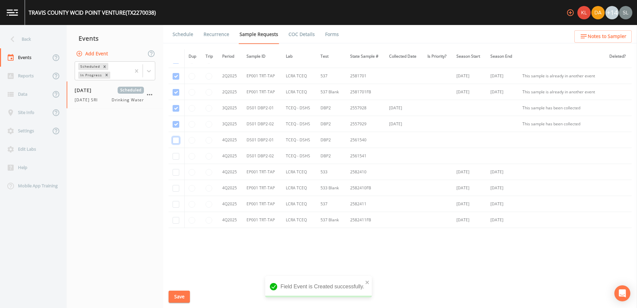
drag, startPoint x: 175, startPoint y: 139, endPoint x: 175, endPoint y: 150, distance: 11.0
click at [175, 140] on input "checkbox" at bounding box center [176, 140] width 7 height 7
checkbox input "true"
click at [175, 157] on input "checkbox" at bounding box center [176, 156] width 7 height 7
checkbox input "true"
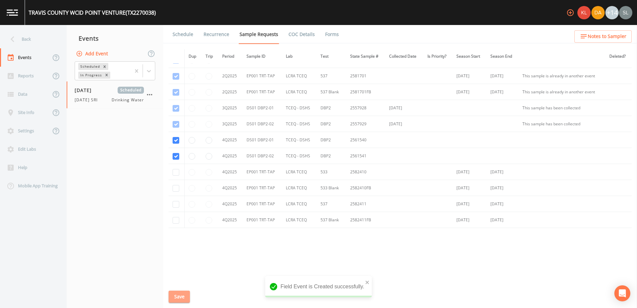
click at [185, 298] on button "Save" at bounding box center [179, 296] width 21 height 12
click at [31, 42] on div "Back" at bounding box center [30, 39] width 60 height 18
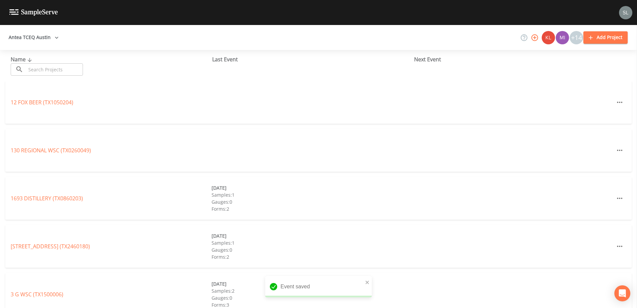
click at [49, 70] on input "text" at bounding box center [54, 69] width 57 height 12
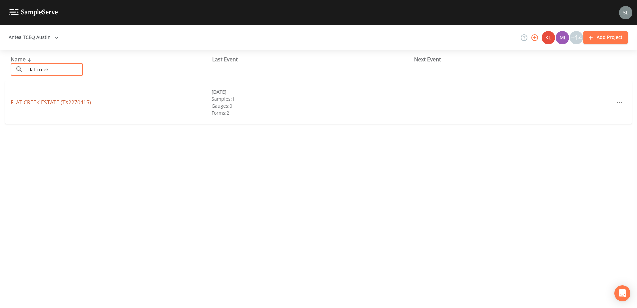
type input "flat creek"
click at [72, 104] on link "FLAT CREEK ESTATE (TX2270415)" at bounding box center [51, 102] width 80 height 7
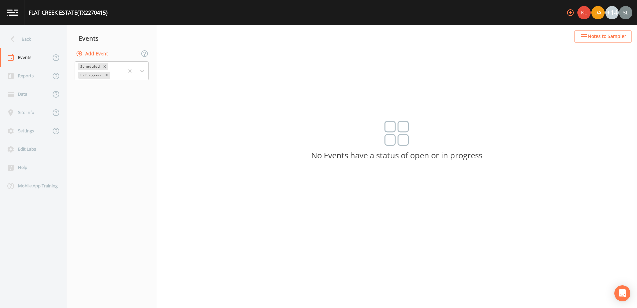
click at [100, 54] on button "Add Event" at bounding box center [93, 54] width 36 height 12
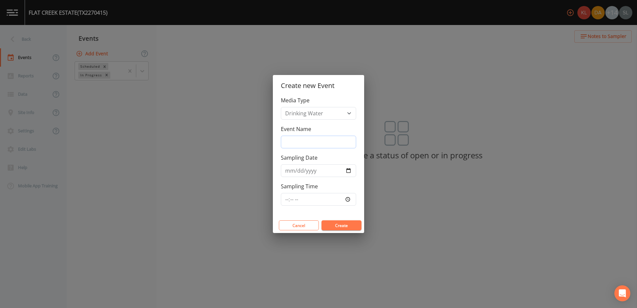
click at [298, 142] on input "Event Name" at bounding box center [318, 142] width 75 height 13
paste input "10/16/25 SRI"
type input "10/16/25 SRI"
click at [348, 170] on input "Sampling Date" at bounding box center [318, 170] width 75 height 13
type input "2025-10-16"
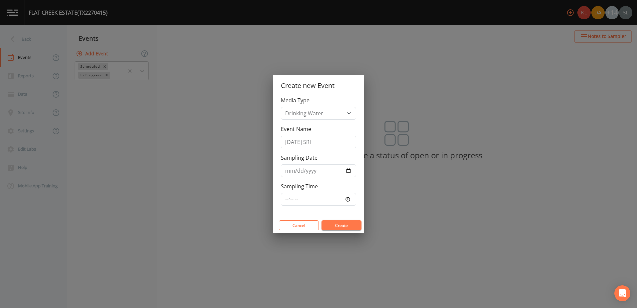
click at [344, 224] on button "Create" at bounding box center [341, 225] width 40 height 10
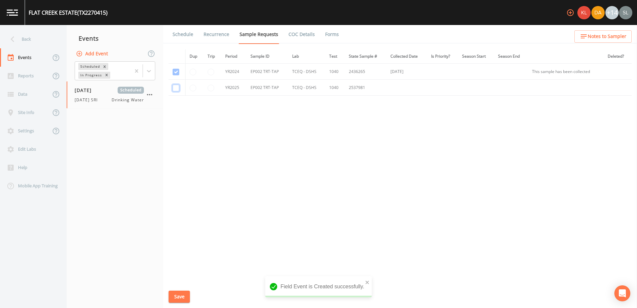
click at [176, 88] on input "checkbox" at bounding box center [176, 88] width 7 height 7
checkbox input "true"
click at [184, 297] on button "Save" at bounding box center [179, 296] width 21 height 12
click at [177, 297] on button "Save" at bounding box center [179, 296] width 21 height 12
click at [41, 47] on div "Back" at bounding box center [30, 39] width 60 height 18
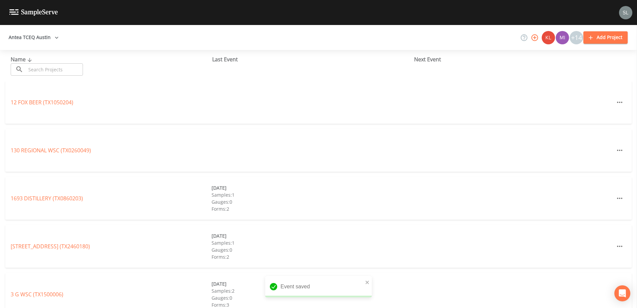
click at [57, 71] on input "text" at bounding box center [54, 69] width 57 height 12
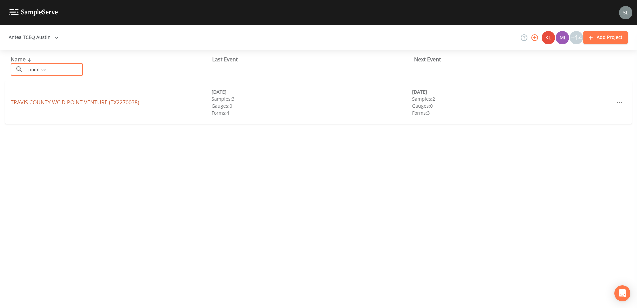
type input "point ve"
click at [83, 104] on link "TRAVIS COUNTY WCID POINT VENTURE (TX2270038)" at bounding box center [75, 102] width 129 height 7
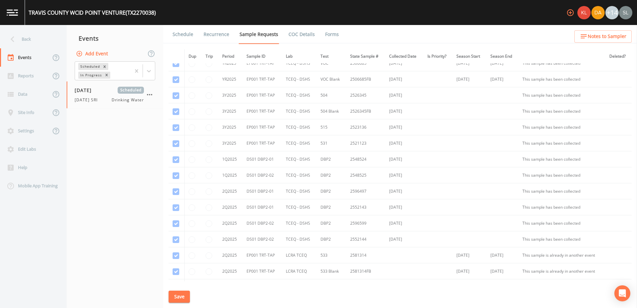
scroll to position [523, 0]
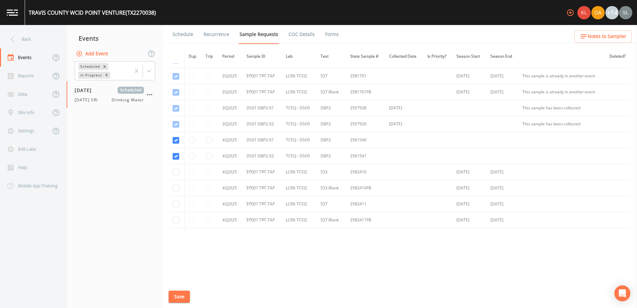
click at [181, 294] on button "Save" at bounding box center [179, 296] width 21 height 12
click at [45, 43] on div "Back" at bounding box center [30, 39] width 60 height 18
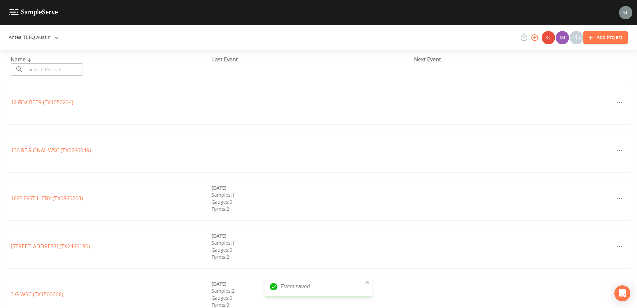
click at [58, 74] on input "text" at bounding box center [54, 69] width 57 height 12
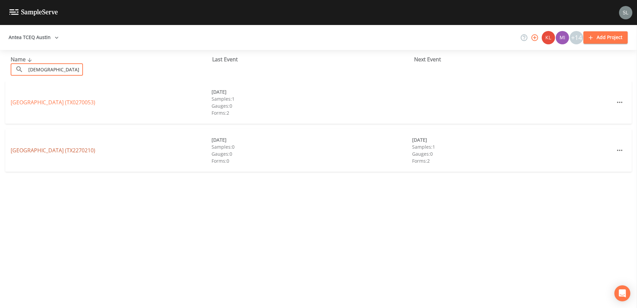
type input "indian s"
click at [79, 147] on link "INDIAN SPRINGS SUBDIVISION (TX2270210)" at bounding box center [53, 150] width 85 height 7
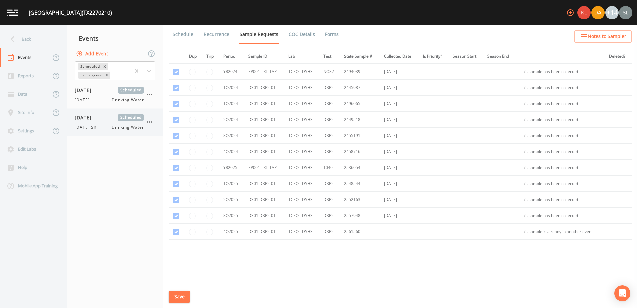
click at [107, 124] on div "10/16/25 SRI Drinking Water" at bounding box center [109, 127] width 69 height 6
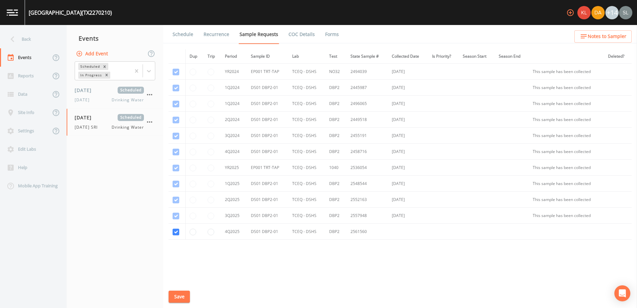
click at [186, 295] on button "Save" at bounding box center [179, 296] width 21 height 12
click at [49, 41] on div "Back" at bounding box center [30, 39] width 60 height 18
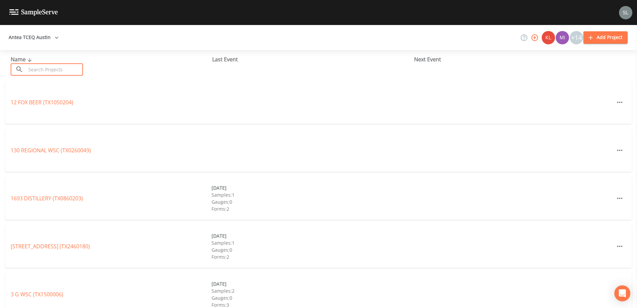
click at [55, 73] on input "text" at bounding box center [54, 69] width 57 height 12
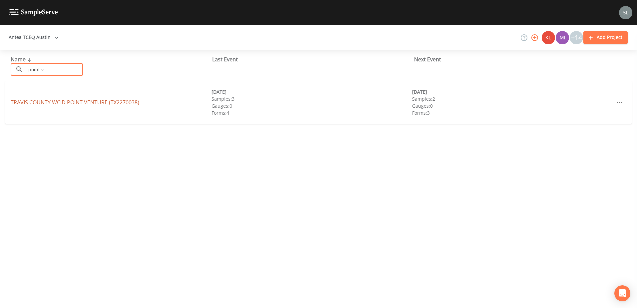
type input "point v"
click at [119, 104] on link "TRAVIS COUNTY WCID POINT VENTURE (TX2270038)" at bounding box center [75, 102] width 129 height 7
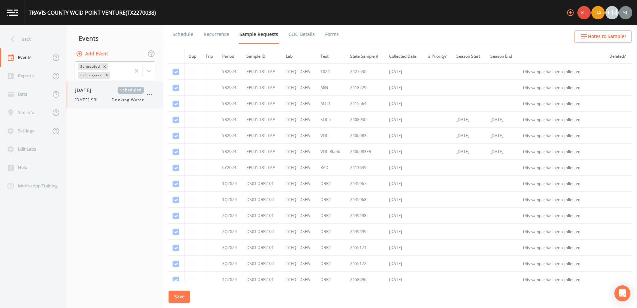
click at [83, 88] on span "[DATE]" at bounding box center [86, 90] width 22 height 7
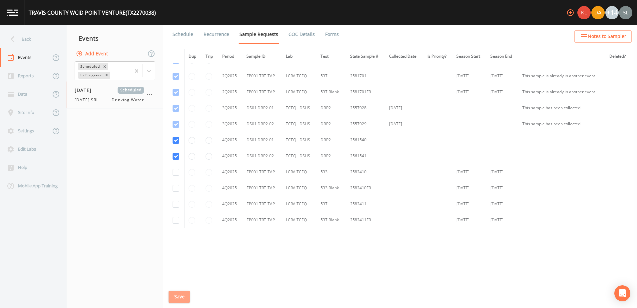
click at [184, 298] on button "Save" at bounding box center [179, 296] width 21 height 12
click at [39, 41] on div "Back" at bounding box center [30, 39] width 60 height 18
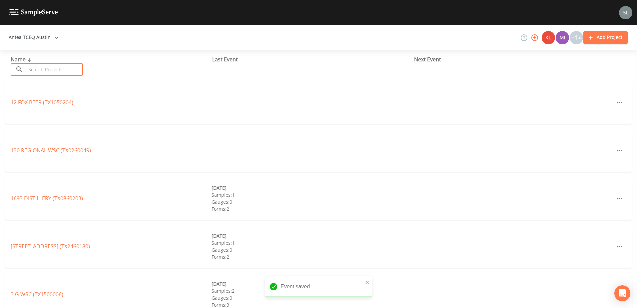
click at [67, 72] on input "text" at bounding box center [54, 69] width 57 height 12
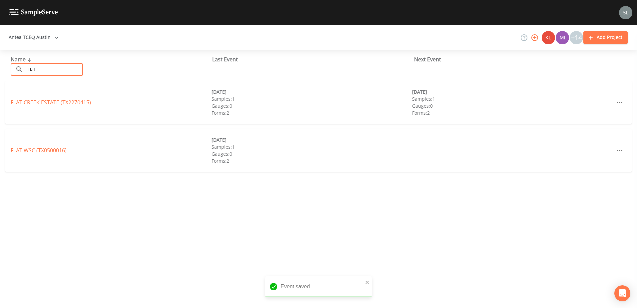
type input "flat"
click at [63, 105] on link "FLAT CREEK ESTATE (TX2270415)" at bounding box center [51, 102] width 80 height 7
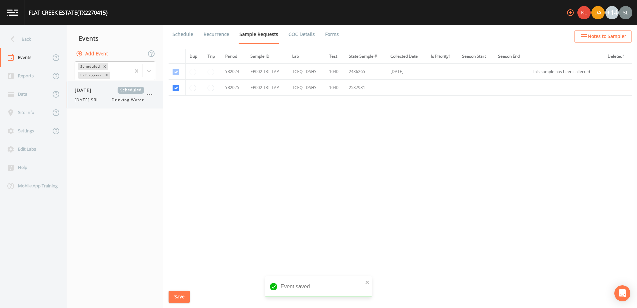
click at [82, 101] on span "10/16/25 SRI" at bounding box center [88, 100] width 27 height 6
click at [179, 293] on button "Save" at bounding box center [179, 296] width 21 height 12
